Goal: Task Accomplishment & Management: Manage account settings

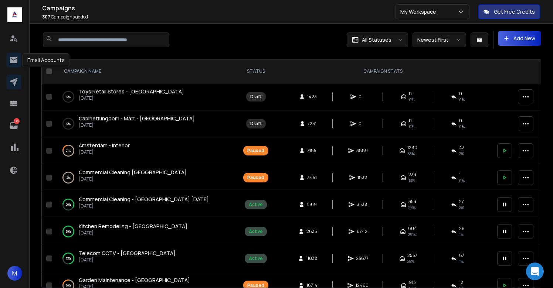
click at [17, 60] on icon at bounding box center [13, 60] width 9 height 9
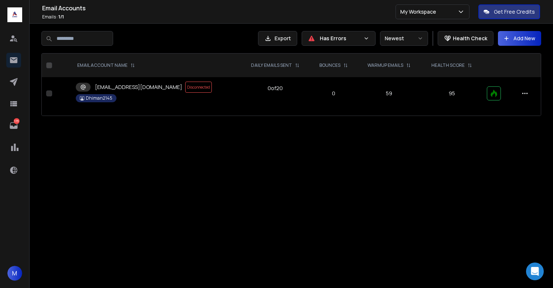
click at [349, 39] on p "Has Errors" at bounding box center [340, 38] width 41 height 7
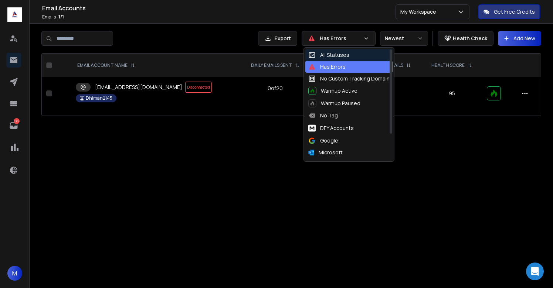
click at [338, 57] on div "All Statuses" at bounding box center [328, 54] width 41 height 7
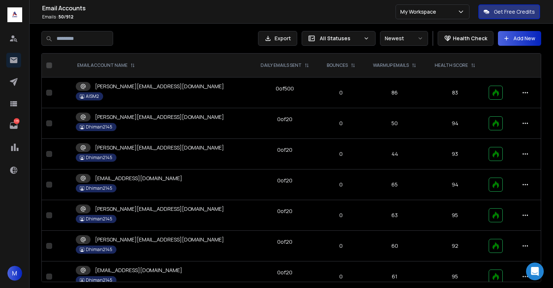
click at [118, 89] on p "[PERSON_NAME][EMAIL_ADDRESS][DOMAIN_NAME]" at bounding box center [159, 86] width 129 height 7
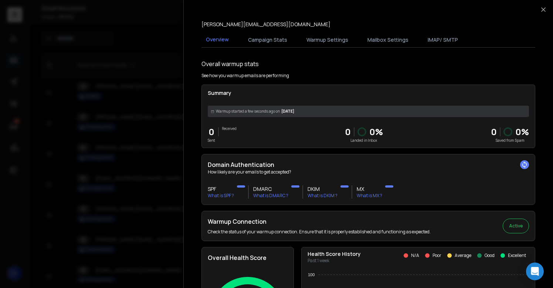
click at [146, 63] on div at bounding box center [276, 144] width 553 height 288
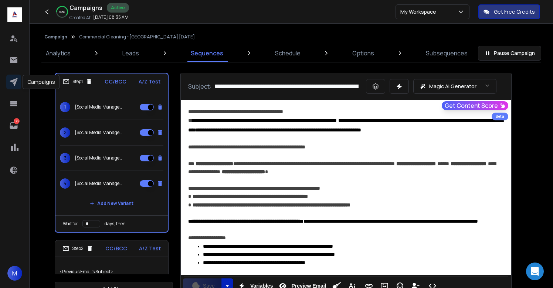
click at [17, 82] on icon at bounding box center [13, 82] width 9 height 9
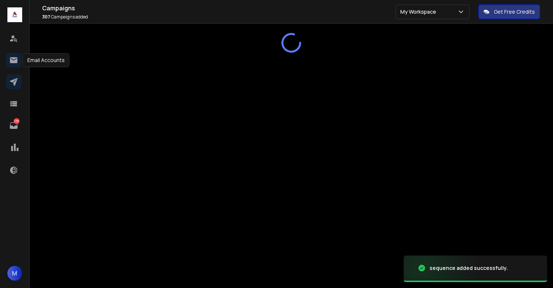
click at [13, 62] on icon at bounding box center [13, 60] width 7 height 6
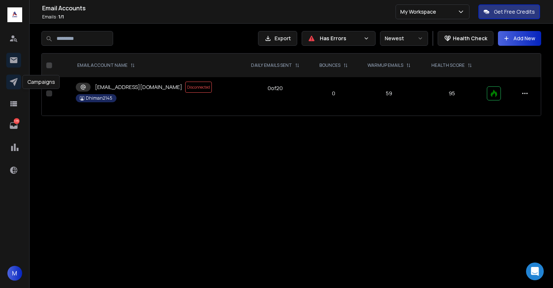
click at [10, 78] on icon at bounding box center [13, 82] width 9 height 9
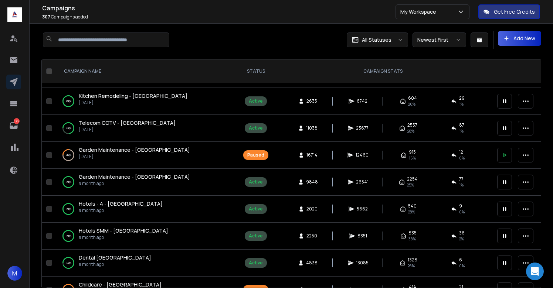
scroll to position [119, 0]
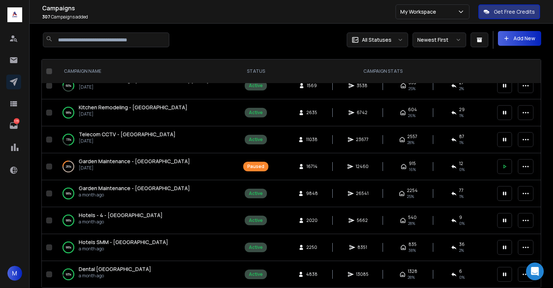
click at [130, 137] on div "73 % Telecom CCTV - UK 20 days ago" at bounding box center [146, 140] width 169 height 18
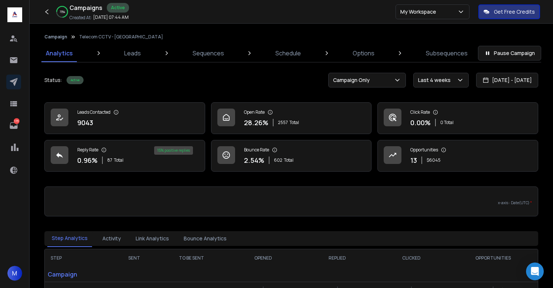
click at [174, 78] on div "Status: Active Pause Campaign Campaign Only Last 4 weeks 16 Aug 2025 - 13 Sep 2…" at bounding box center [291, 80] width 494 height 15
click at [183, 78] on div "Status: Active Pause Campaign Campaign Only Last 4 weeks 16 Aug 2025 - 13 Sep 2…" at bounding box center [291, 80] width 494 height 15
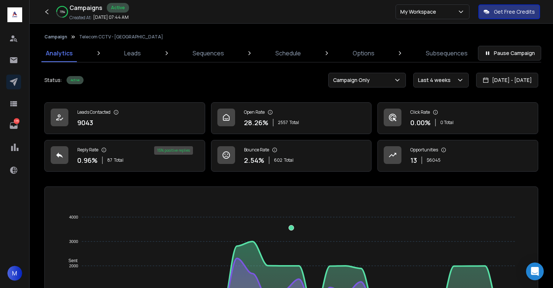
click at [419, 157] on div "13 $ 6045" at bounding box center [428, 160] width 36 height 10
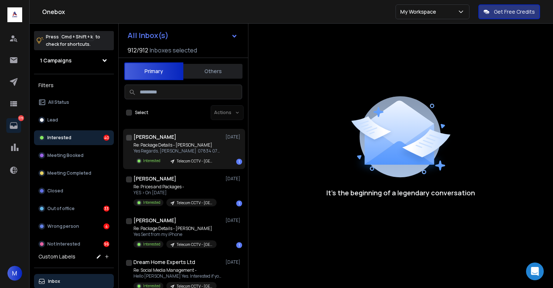
click at [173, 145] on p "Re: Package Details - Elliot" at bounding box center [177, 145] width 89 height 6
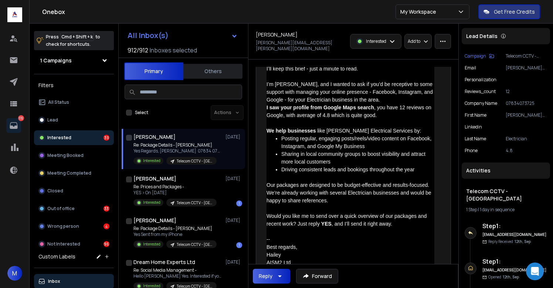
scroll to position [322, 0]
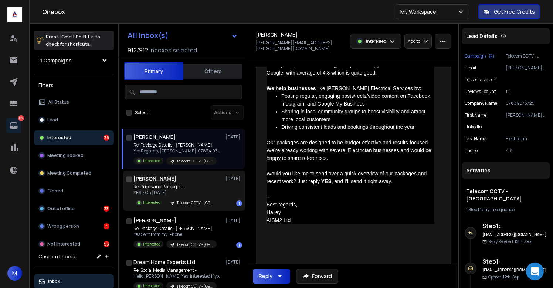
click at [183, 189] on p "Re: Prices and Packages -" at bounding box center [174, 187] width 83 height 6
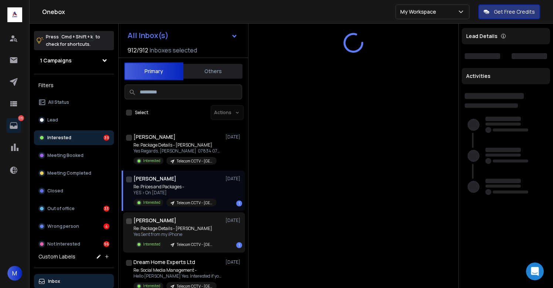
click at [177, 221] on div "Andy McNirlan 10 Sep" at bounding box center [187, 220] width 109 height 7
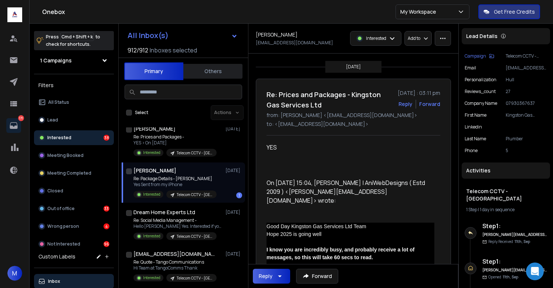
scroll to position [53, 0]
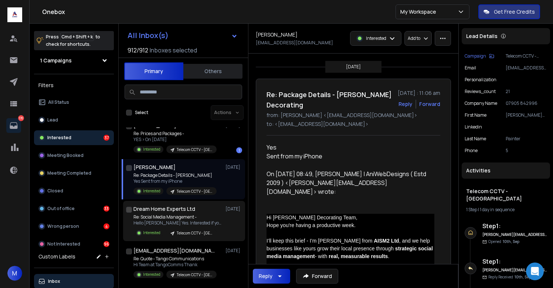
click at [175, 217] on p "Re: Social Media Management -" at bounding box center [177, 217] width 89 height 6
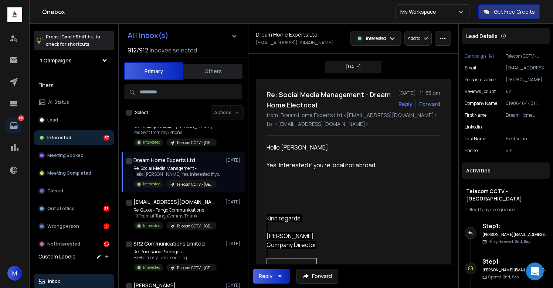
scroll to position [106, 0]
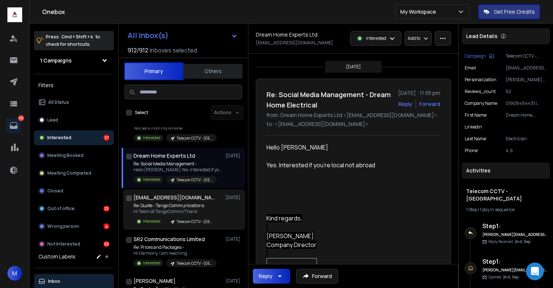
click at [174, 211] on p "Hi Team at TangoComms Thank" at bounding box center [174, 212] width 83 height 6
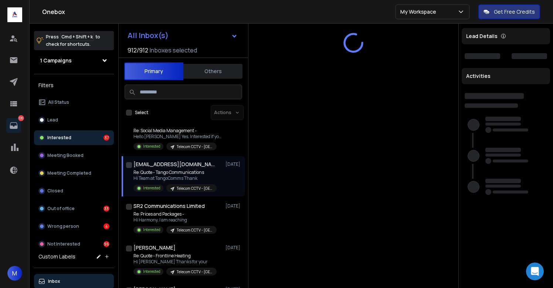
scroll to position [142, 0]
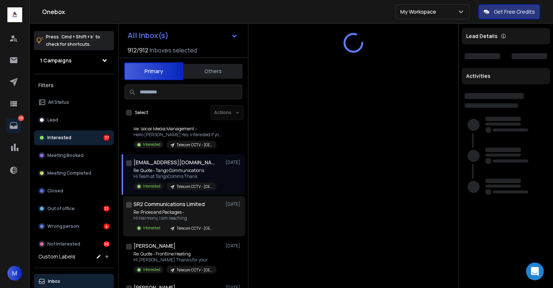
click at [173, 211] on p "Re: Prices and Packages -" at bounding box center [174, 213] width 83 height 6
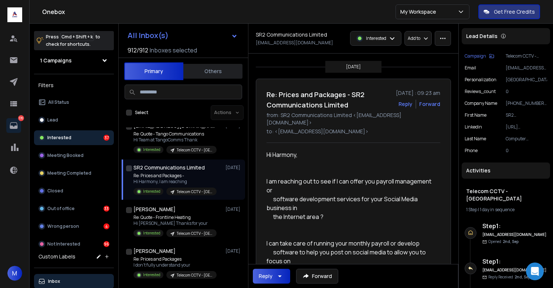
scroll to position [179, 0]
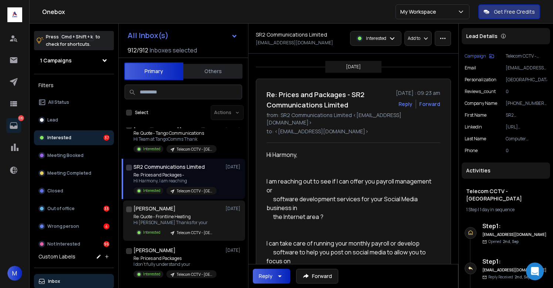
click at [175, 219] on p "Re: Quote - Frontline Heating" at bounding box center [174, 217] width 83 height 6
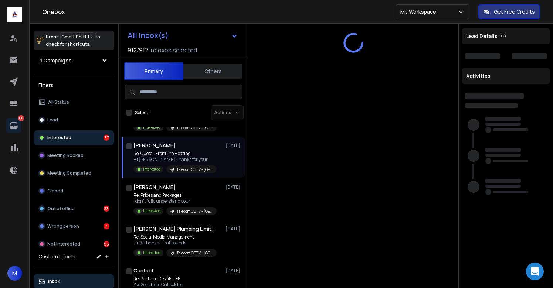
scroll to position [242, 0]
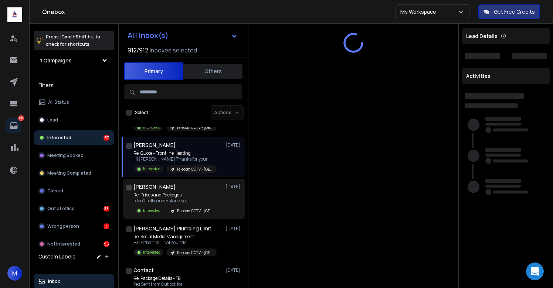
click at [174, 192] on p "Re: Prices and Packages" at bounding box center [174, 195] width 83 height 6
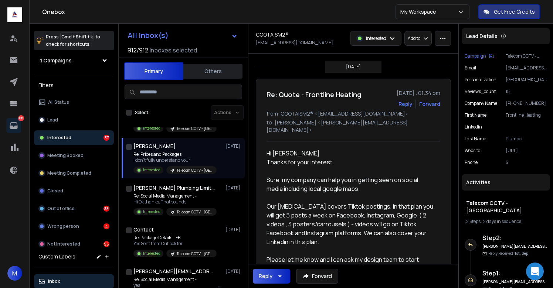
scroll to position [287, 0]
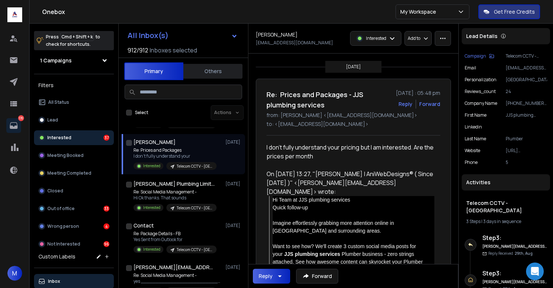
click at [174, 156] on p "I don't fully understand your" at bounding box center [174, 156] width 83 height 6
